Goal: Information Seeking & Learning: Learn about a topic

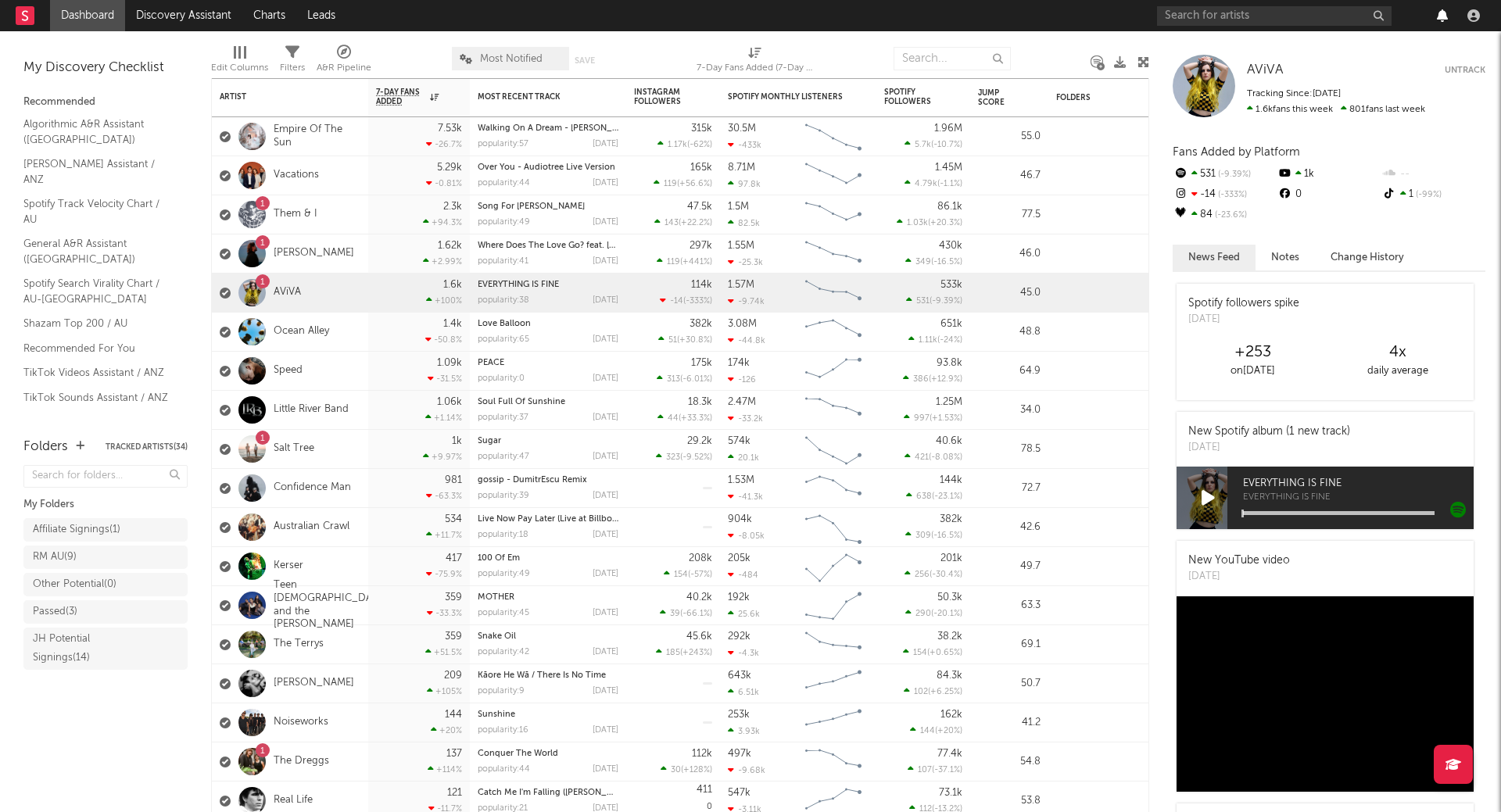
click at [1440, 16] on icon "button" at bounding box center [1442, 16] width 11 height 13
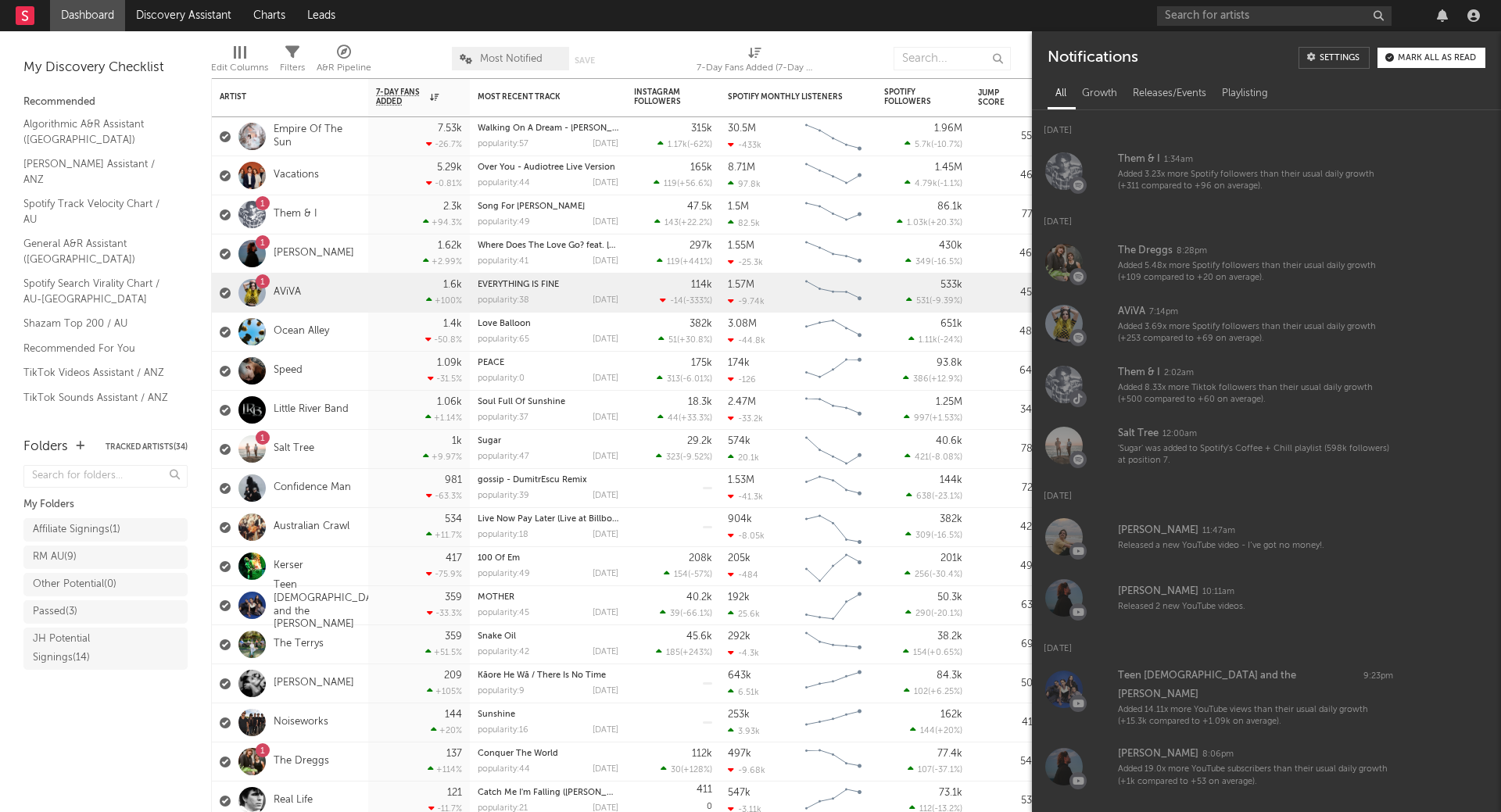
click at [1435, 54] on div "Mark all as read" at bounding box center [1436, 57] width 78 height 9
click at [1440, 13] on icon "button" at bounding box center [1442, 16] width 11 height 13
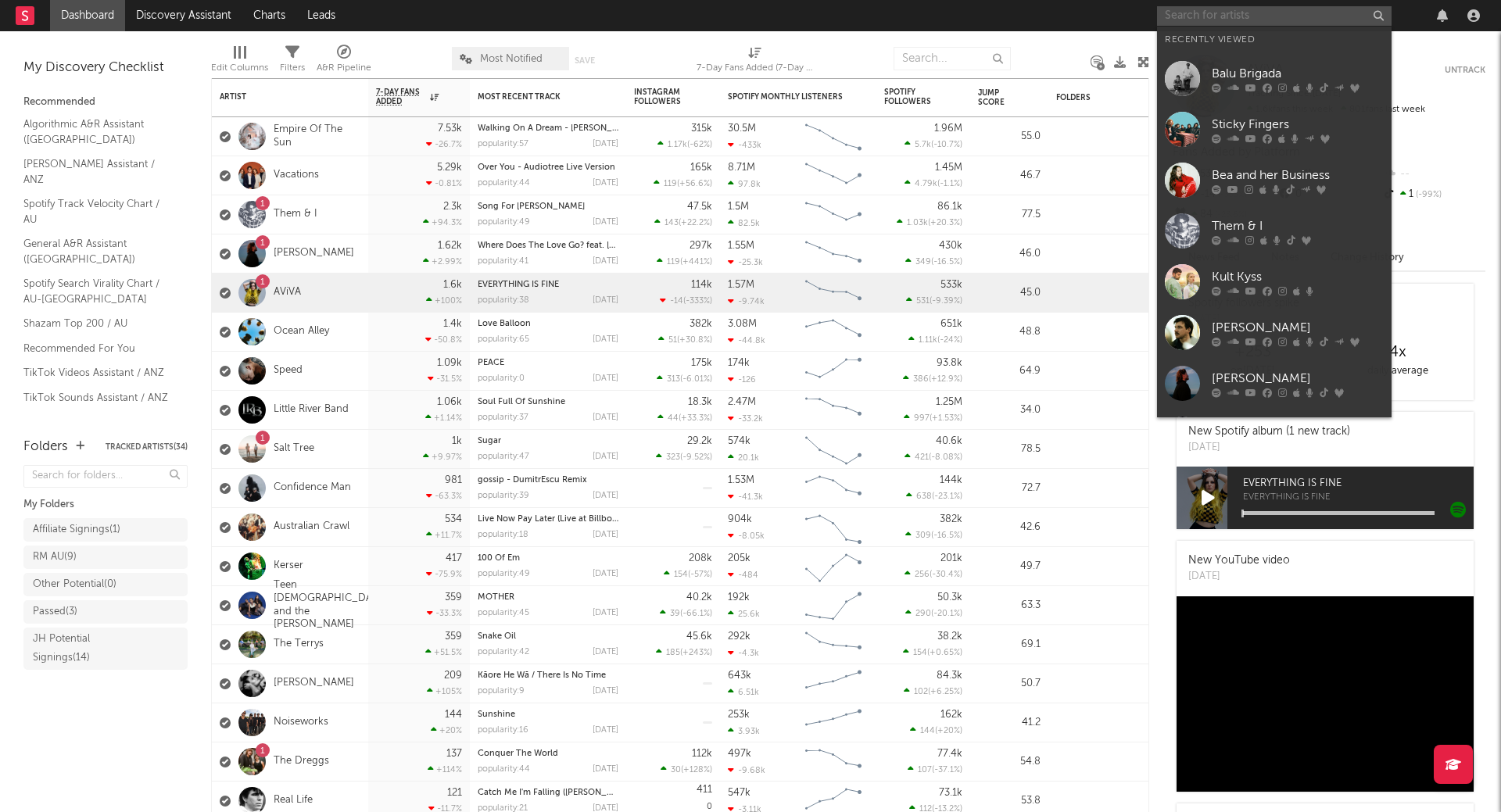
click at [1276, 13] on input "text" at bounding box center [1274, 16] width 235 height 20
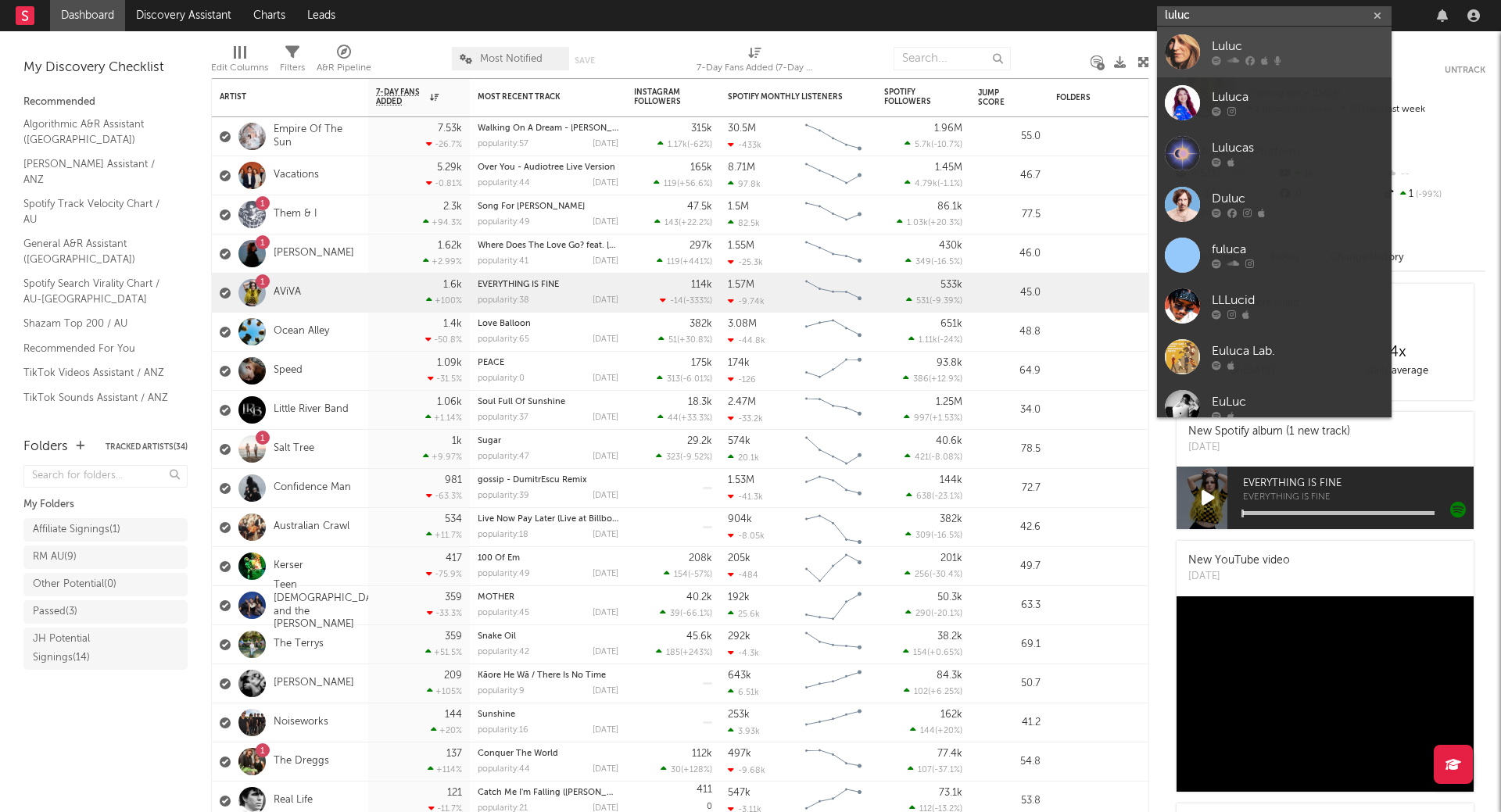
type input "luluc"
click at [1266, 50] on div "Luluc" at bounding box center [1298, 47] width 172 height 19
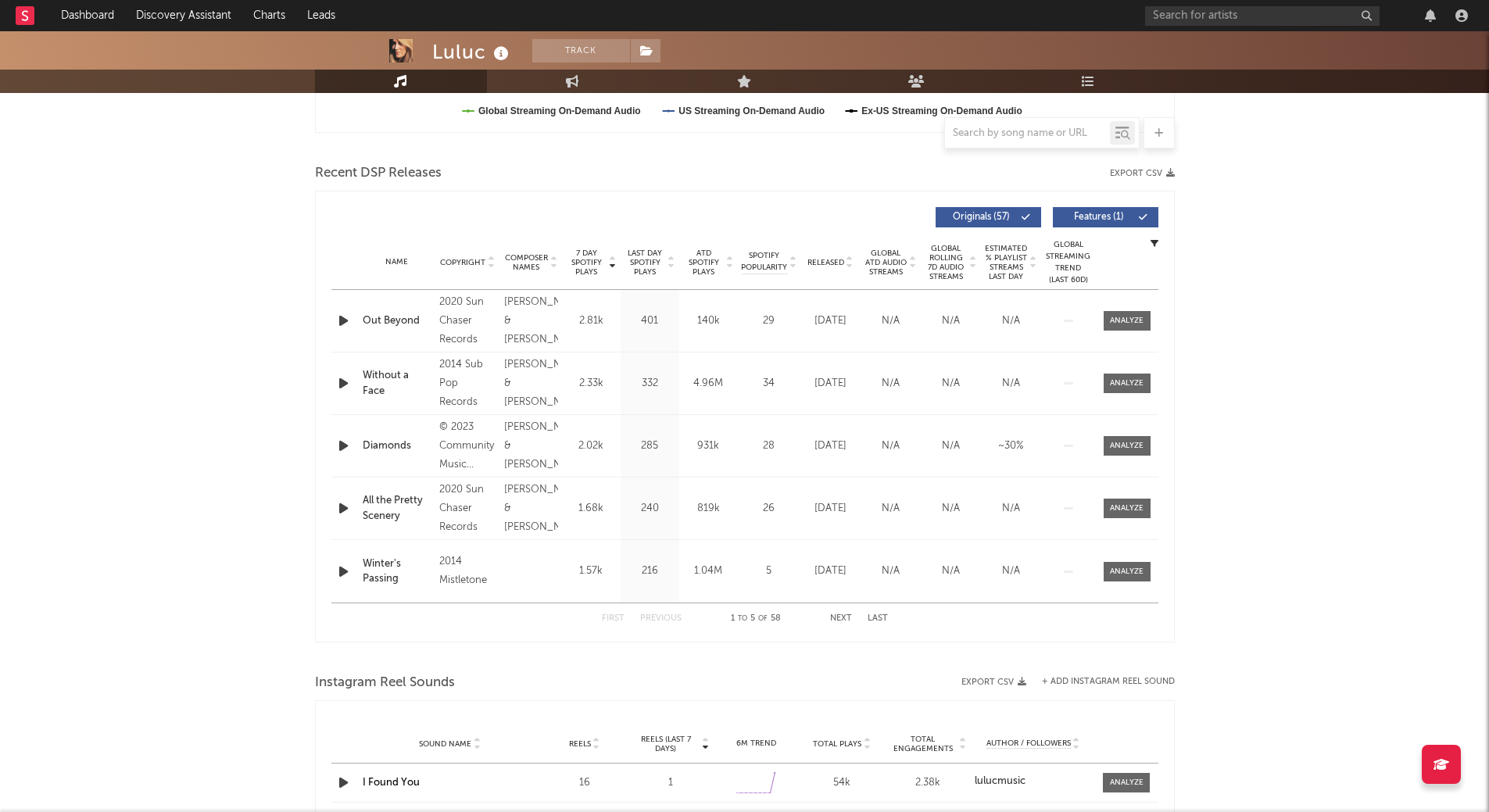
scroll to position [491, 0]
click at [700, 260] on span "ATD Spotify Plays" at bounding box center [704, 261] width 42 height 28
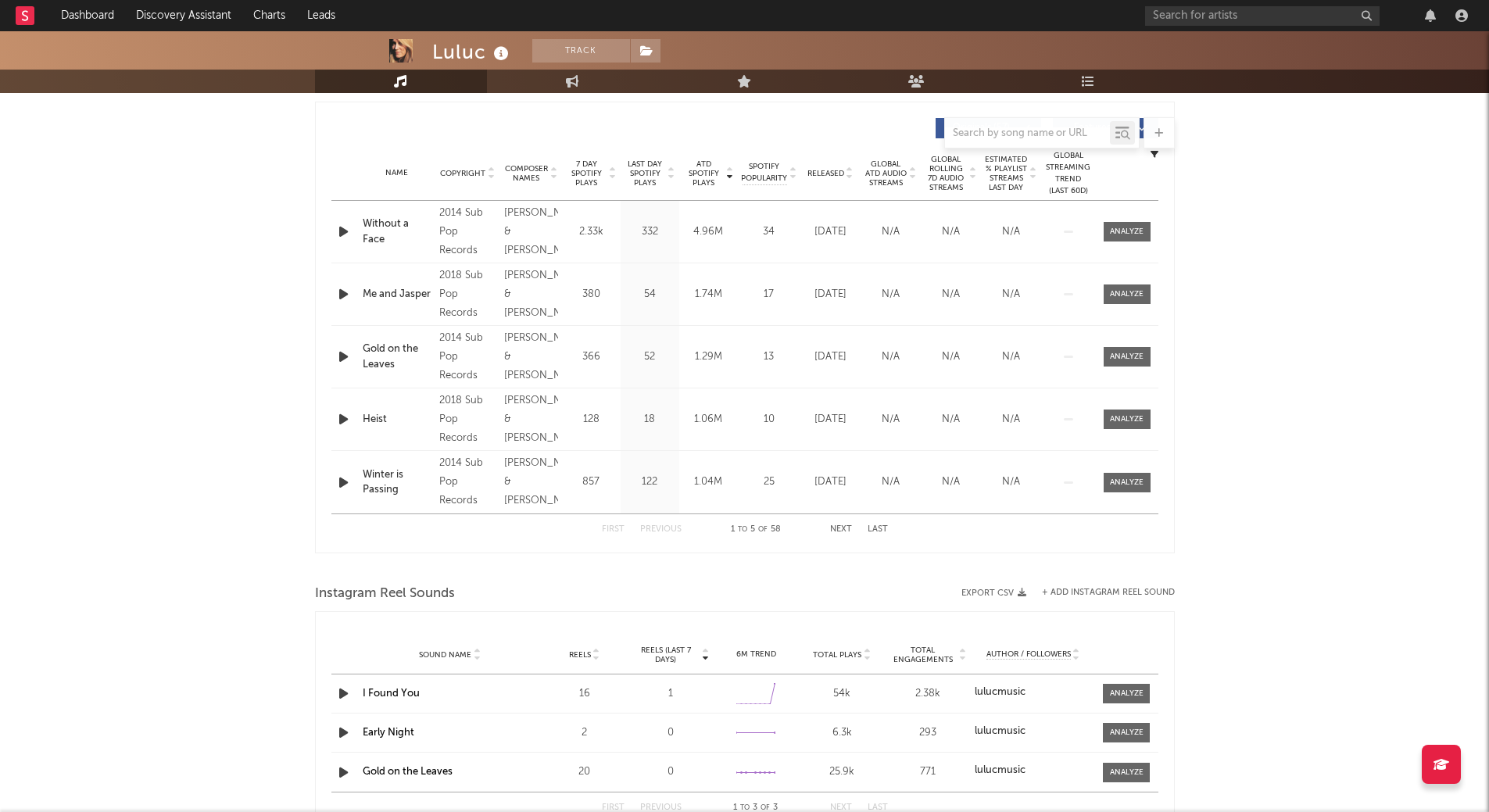
scroll to position [580, 0]
click at [585, 165] on span "7 Day Spotify Plays" at bounding box center [586, 172] width 42 height 28
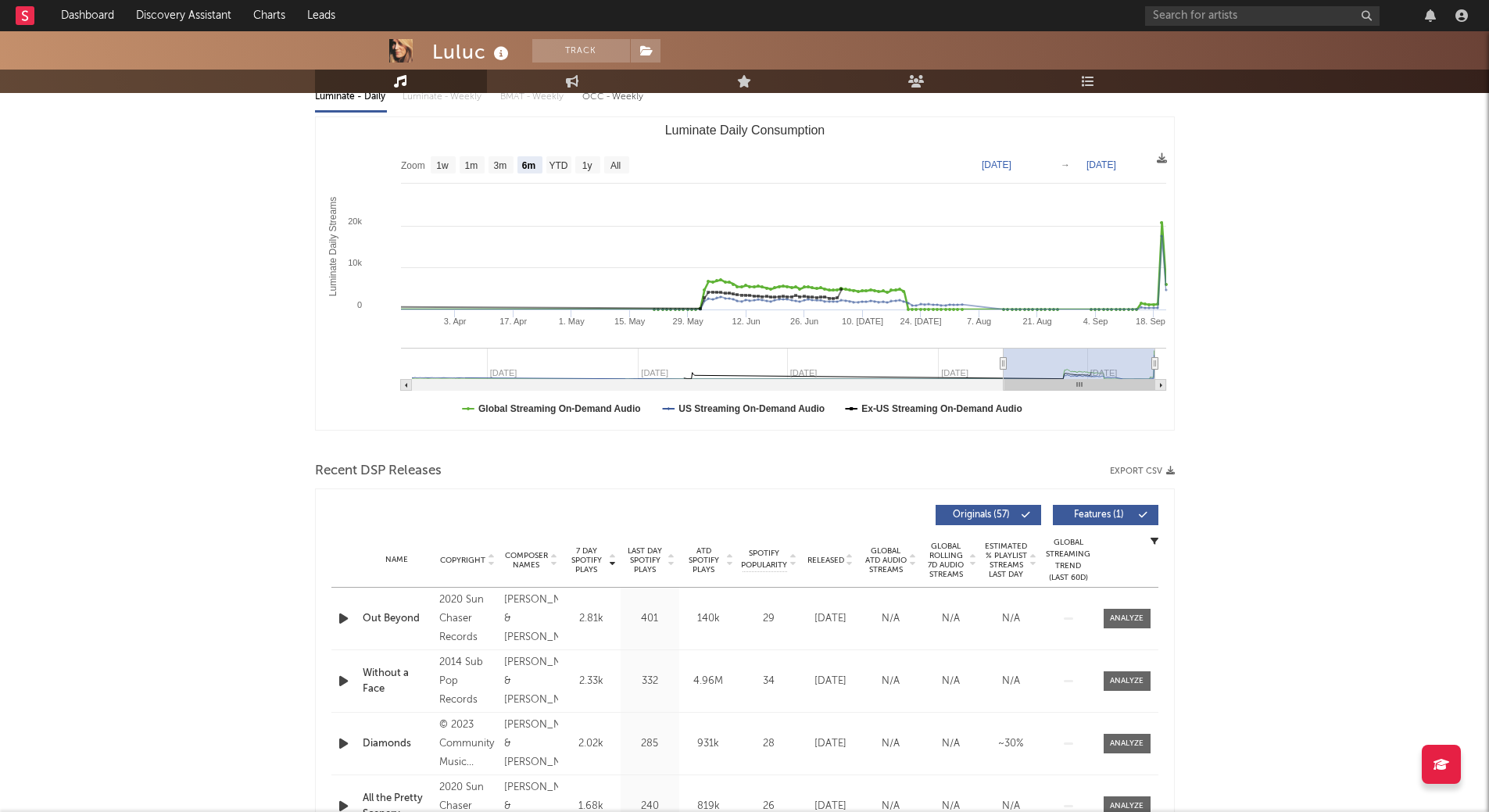
scroll to position [0, 0]
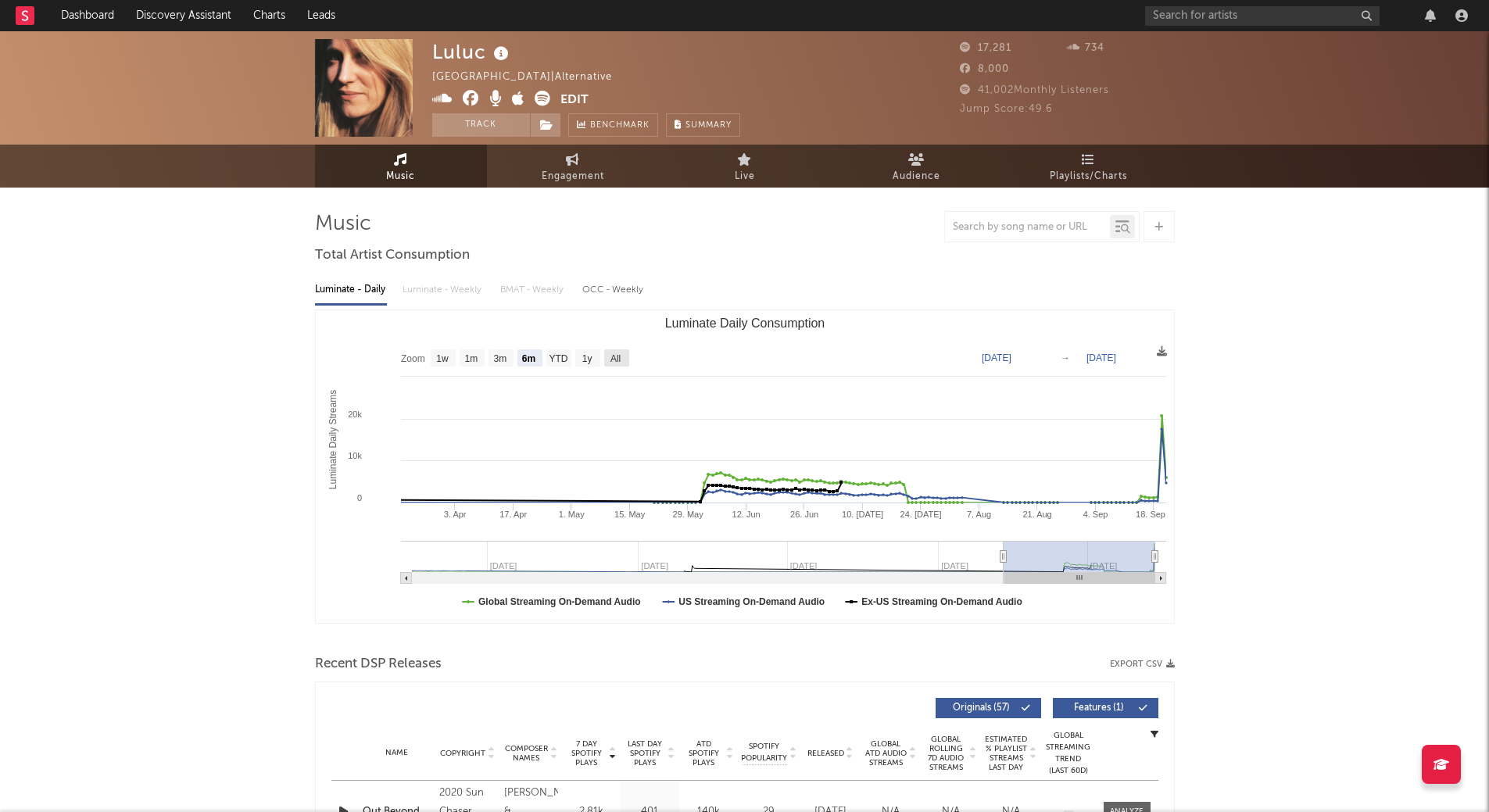
click at [616, 360] on text "All" at bounding box center [615, 358] width 10 height 11
select select "All"
type input "[DATE]"
